Goal: Information Seeking & Learning: Learn about a topic

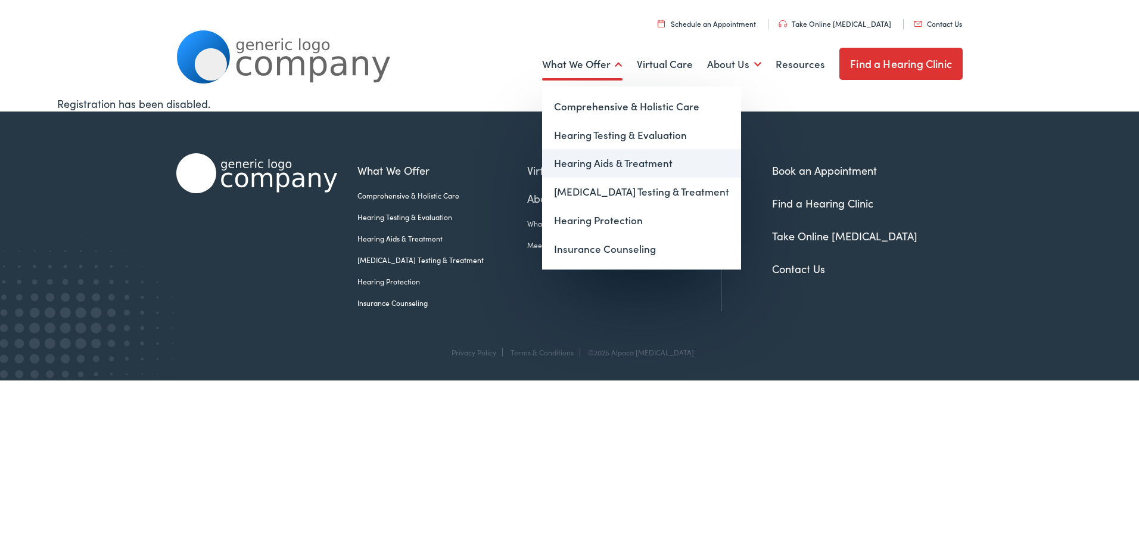
click at [602, 164] on link "Hearing Aids & Treatment" at bounding box center [641, 163] width 199 height 29
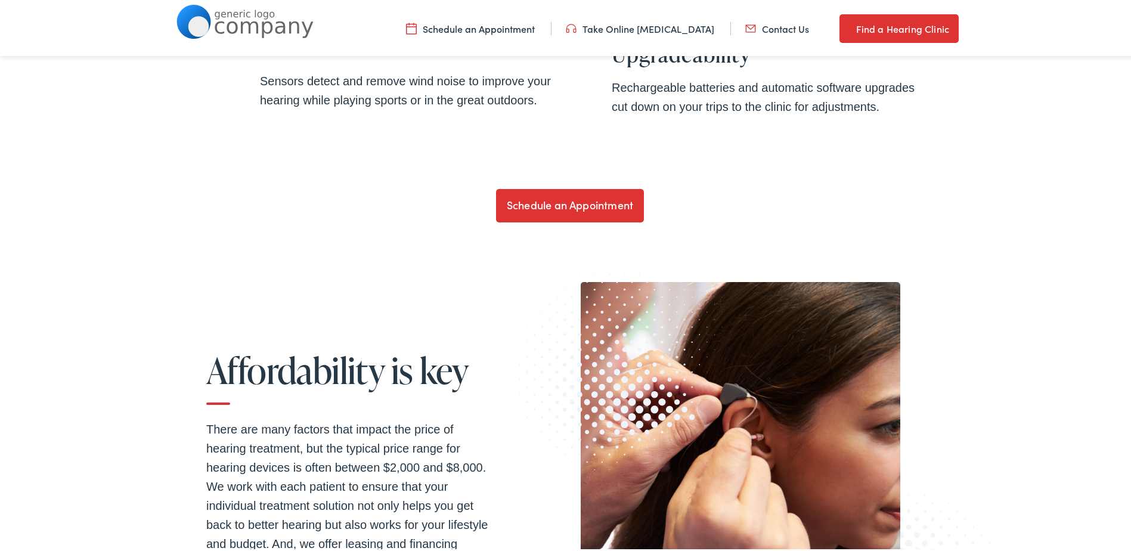
scroll to position [3026, 0]
